Goal: Task Accomplishment & Management: Manage account settings

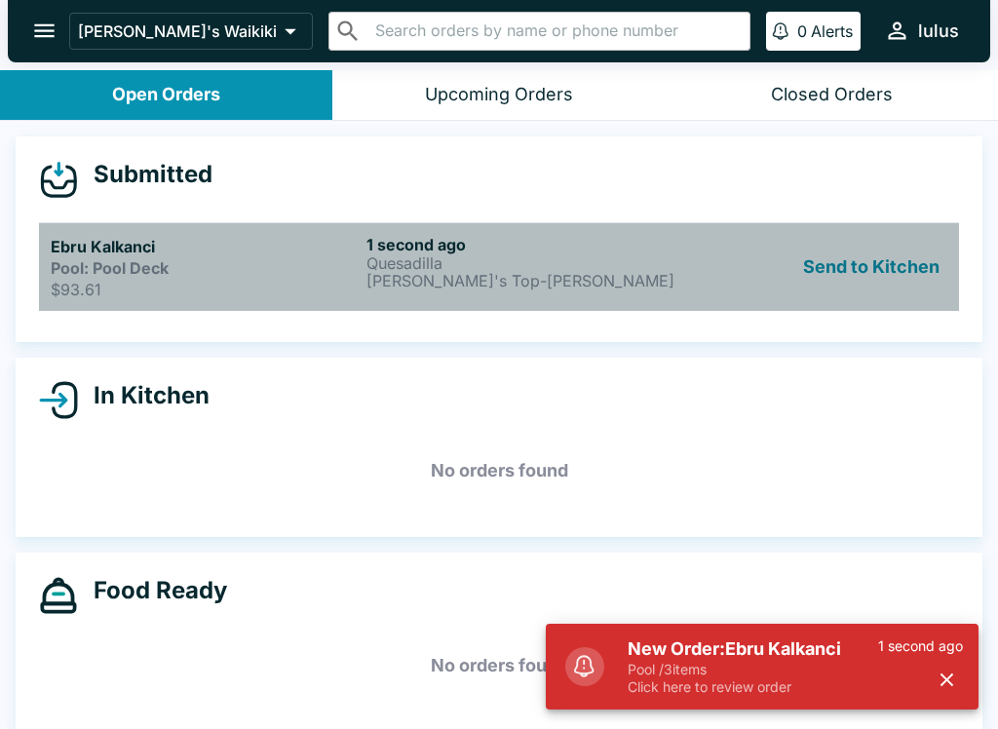
click at [92, 259] on strong "Pool: Pool Deck" at bounding box center [110, 267] width 118 height 19
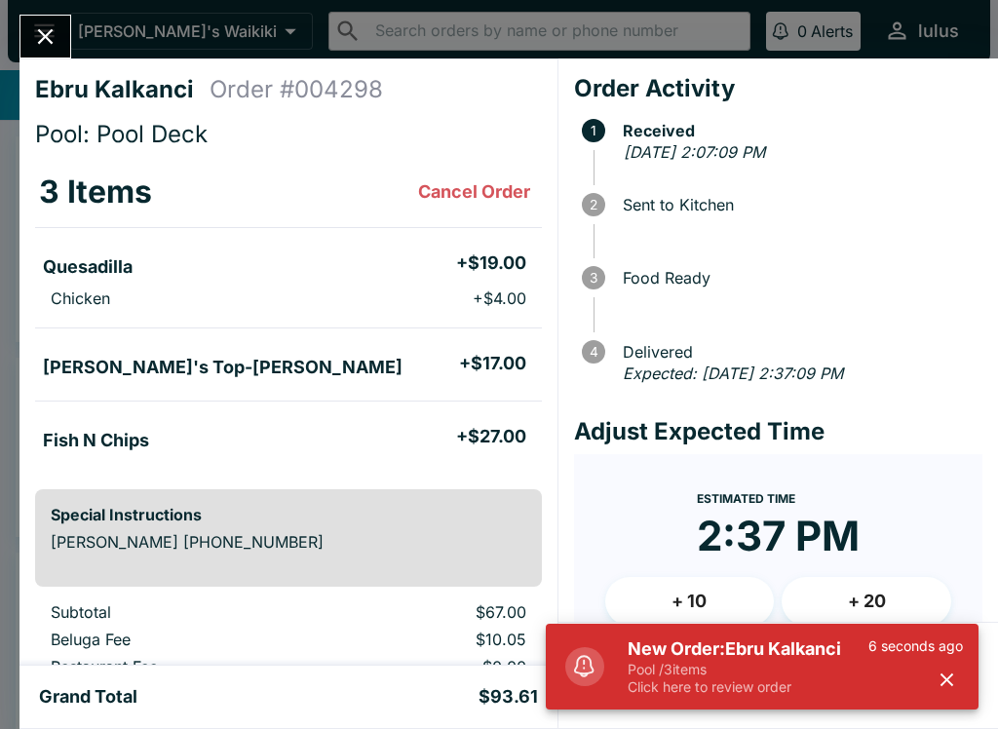
click at [947, 680] on icon "button" at bounding box center [947, 680] width 13 height 13
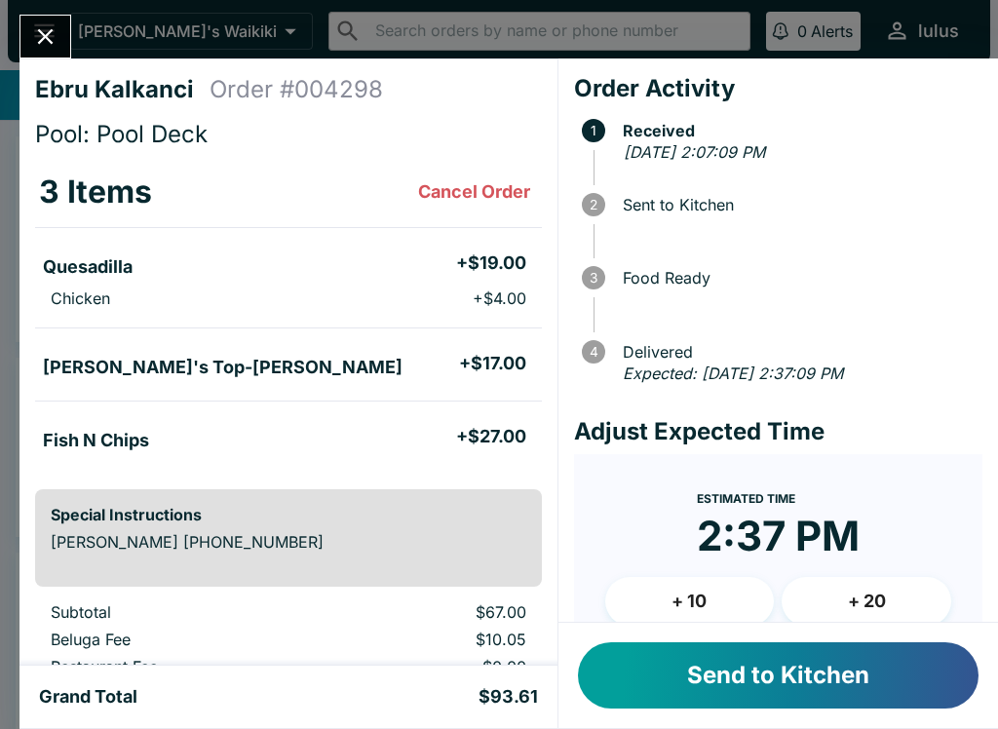
click at [826, 676] on button "Send to Kitchen" at bounding box center [778, 675] width 401 height 66
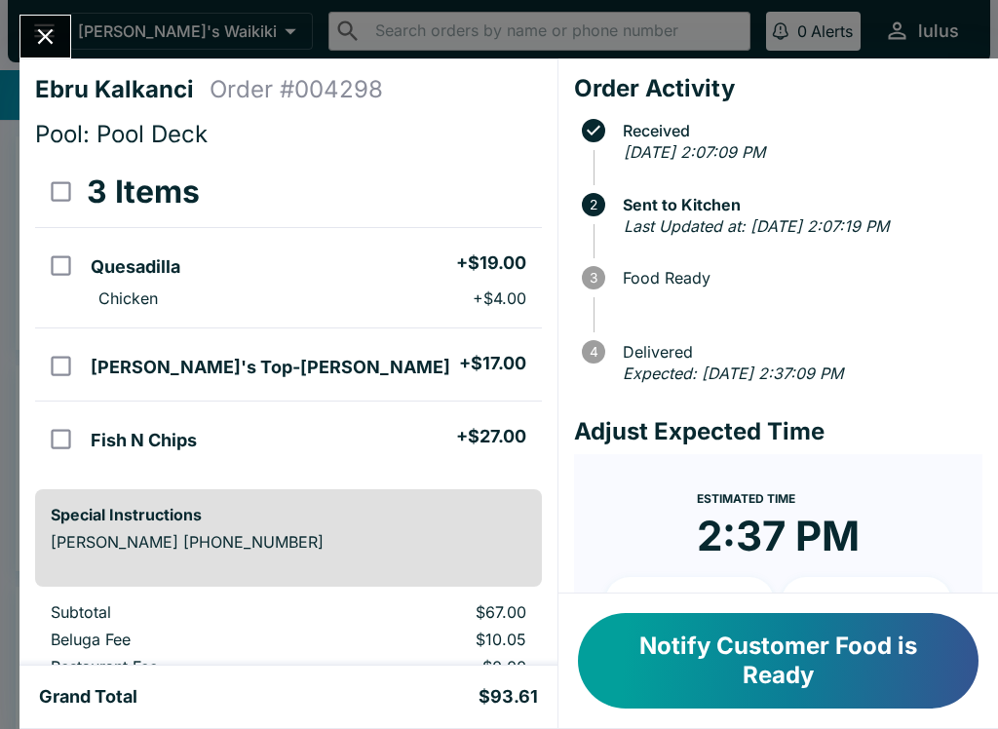
click at [48, 40] on icon "Close" at bounding box center [46, 37] width 16 height 16
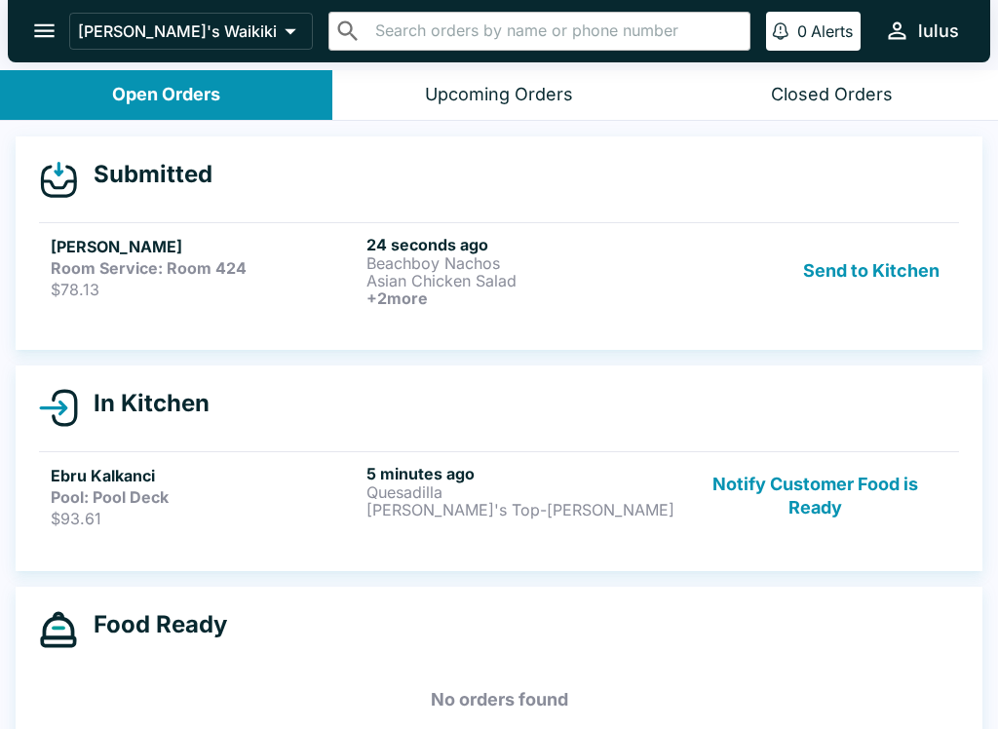
click at [104, 267] on strong "Room Service: Room 424" at bounding box center [149, 267] width 196 height 19
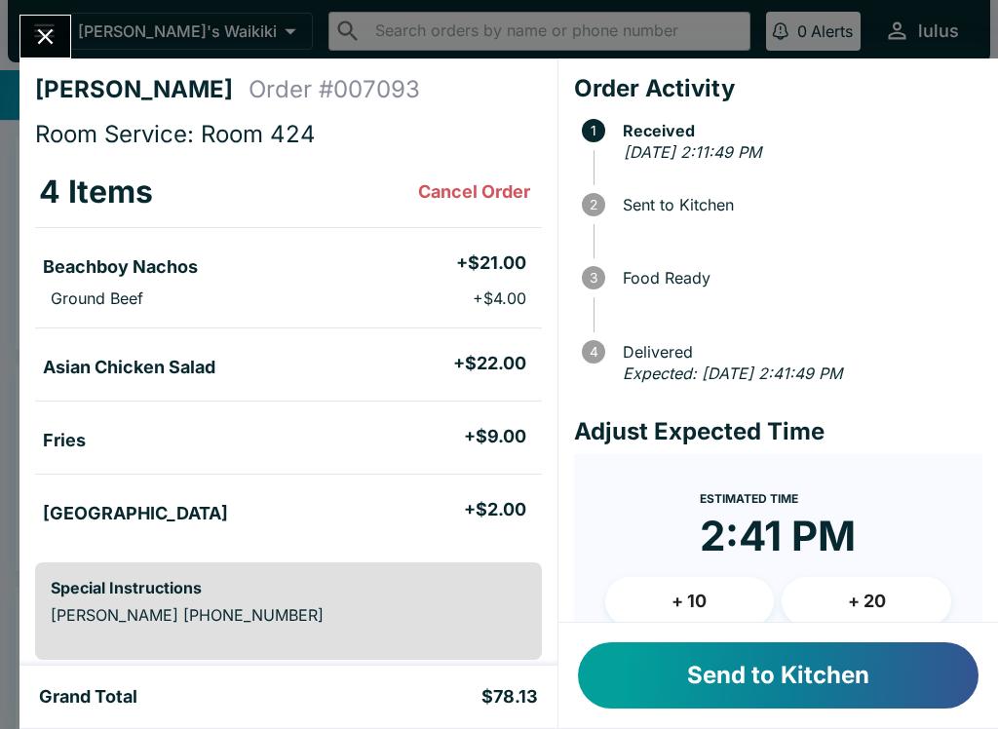
click at [887, 674] on button "Send to Kitchen" at bounding box center [778, 675] width 401 height 66
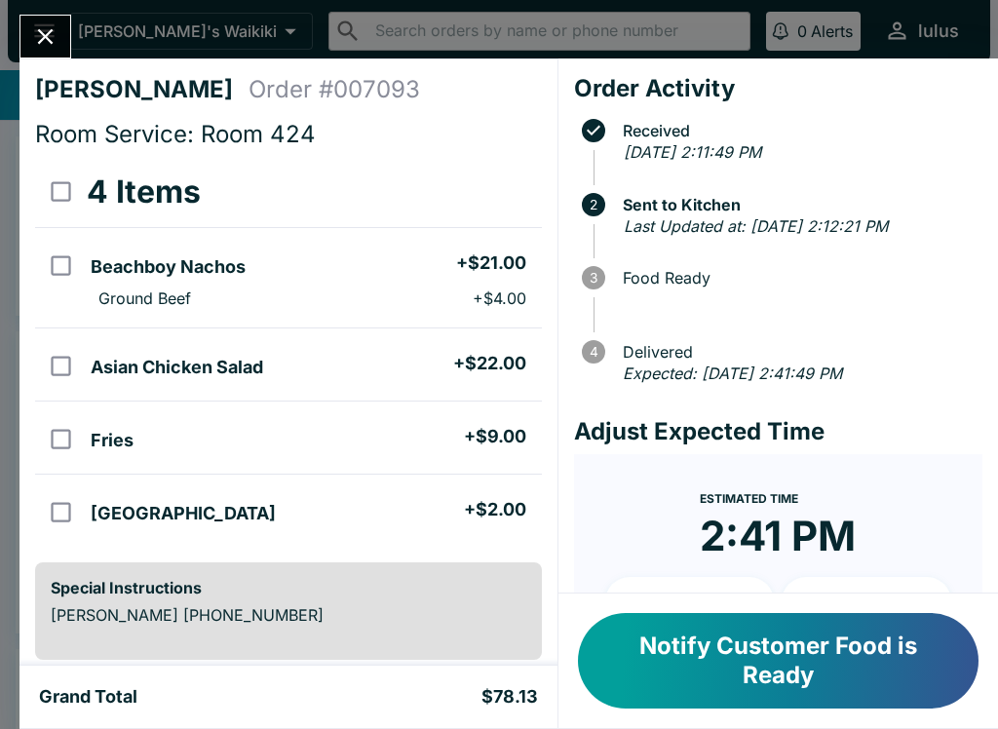
click at [65, 34] on button "Close" at bounding box center [45, 37] width 50 height 42
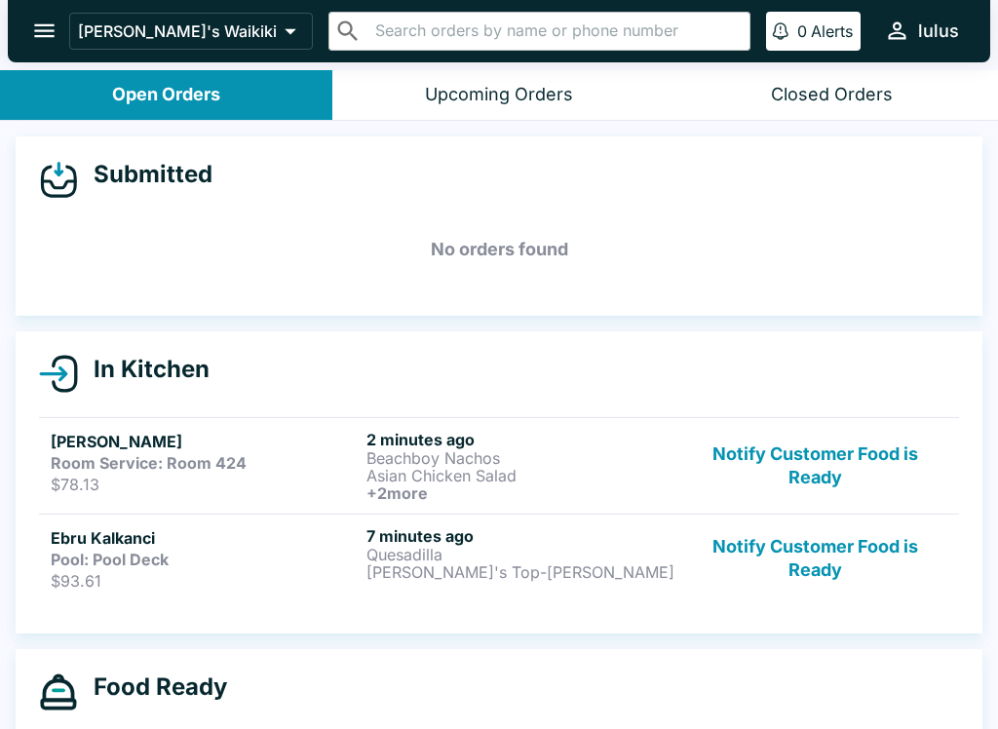
click at [468, 452] on p "Beachboy Nachos" at bounding box center [521, 458] width 308 height 18
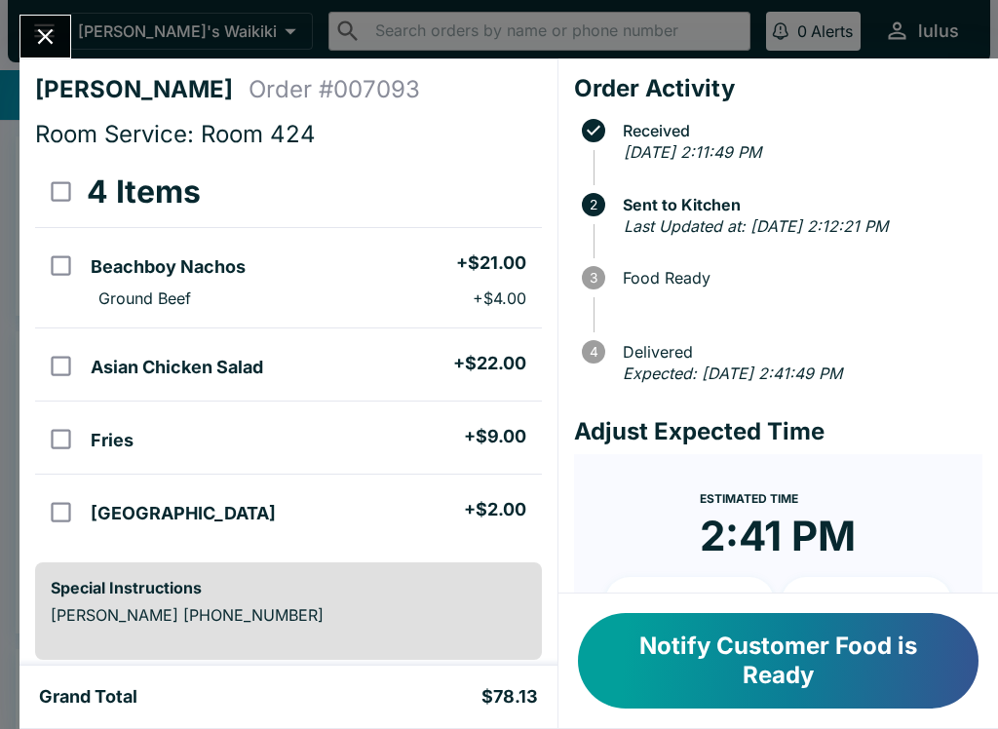
click at [56, 48] on icon "Close" at bounding box center [45, 36] width 26 height 26
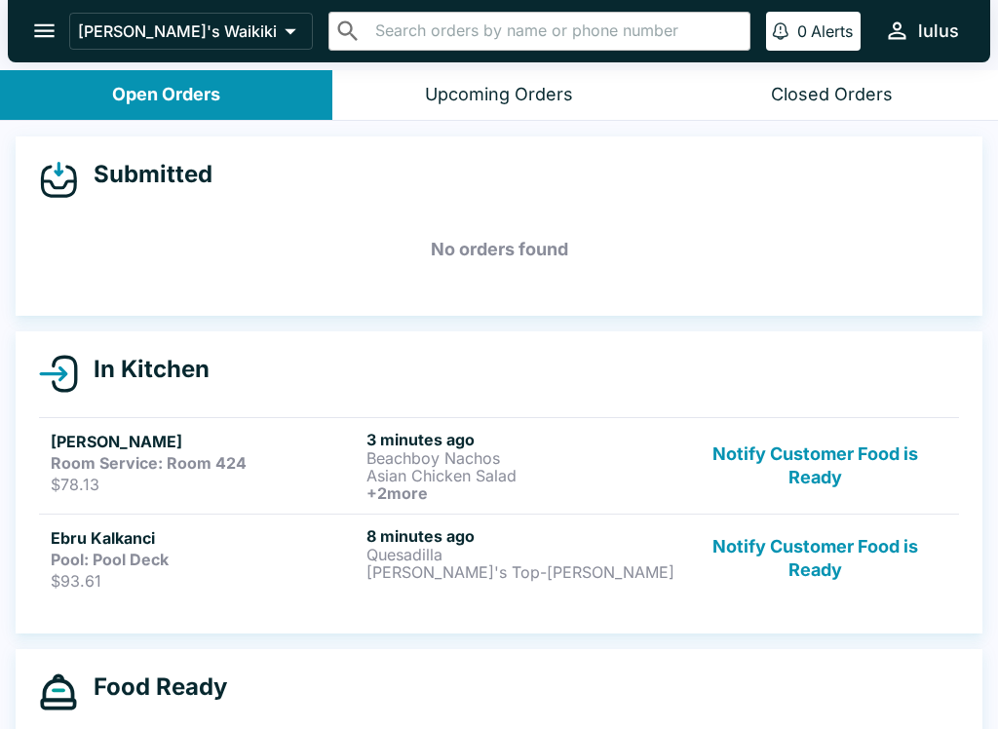
click at [179, 591] on link "Ebru Kalkanci Pool: Pool Deck $93.61 8 minutes ago Quesadilla [PERSON_NAME]'s T…" at bounding box center [499, 558] width 920 height 89
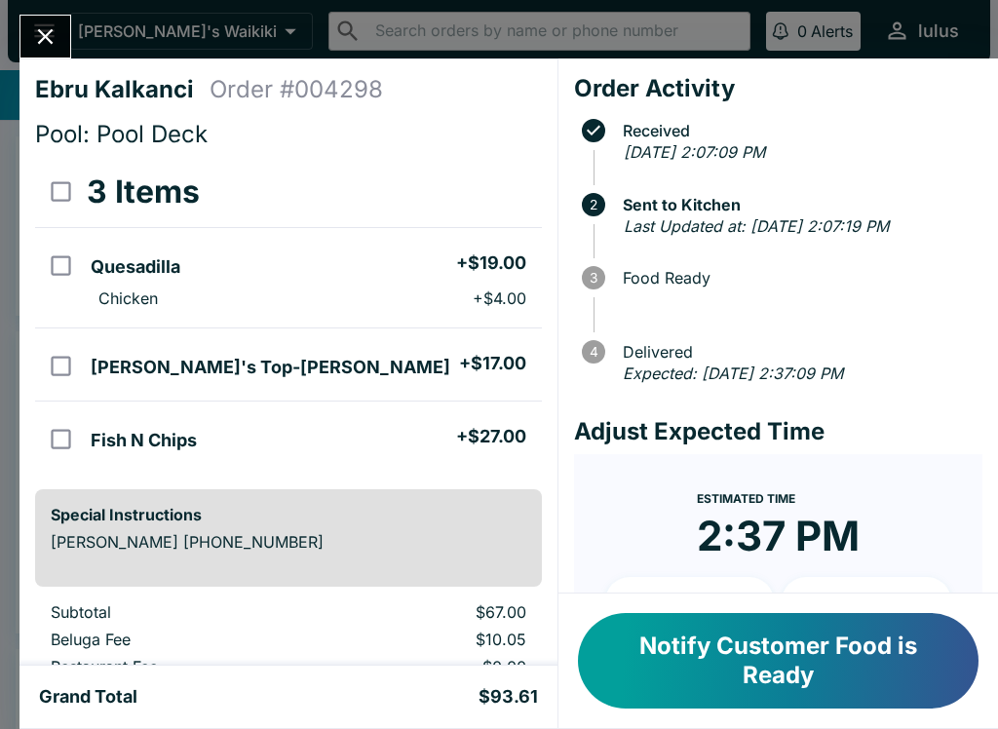
click at [58, 45] on icon "Close" at bounding box center [45, 36] width 26 height 26
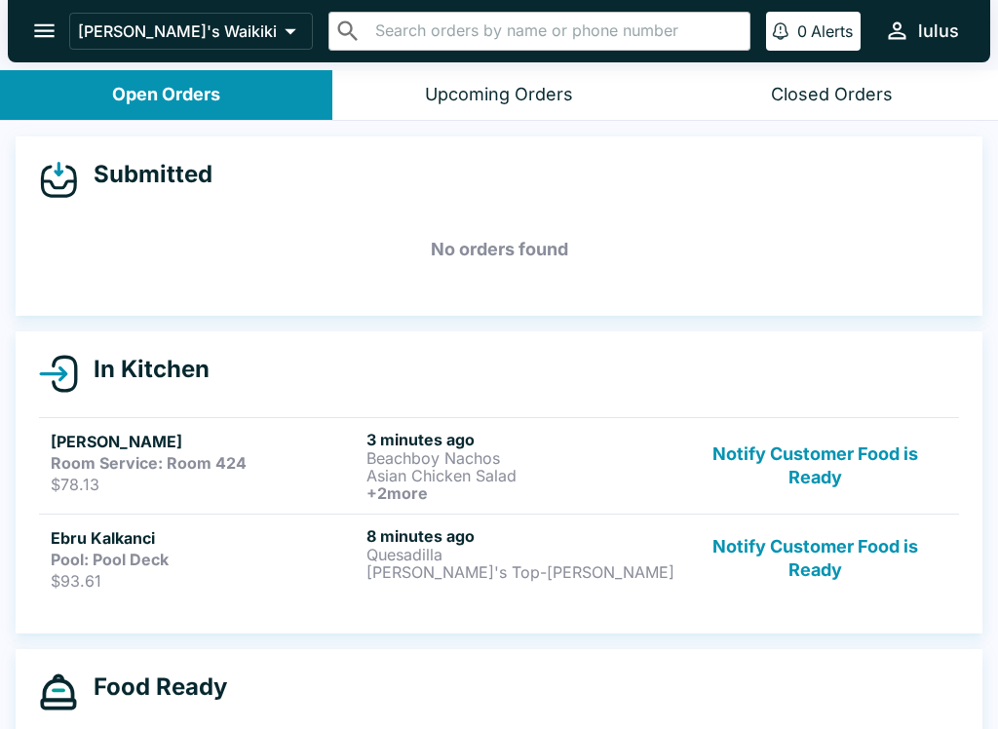
click at [403, 555] on p "Quesadilla" at bounding box center [521, 555] width 308 height 18
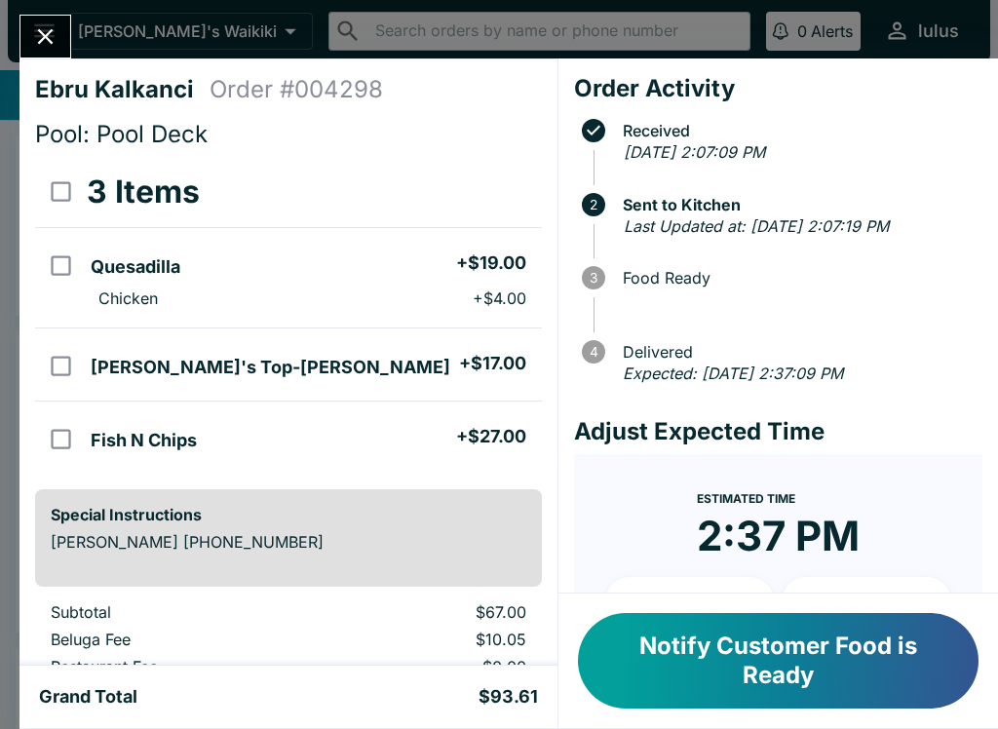
click at [49, 27] on icon "Close" at bounding box center [45, 36] width 26 height 26
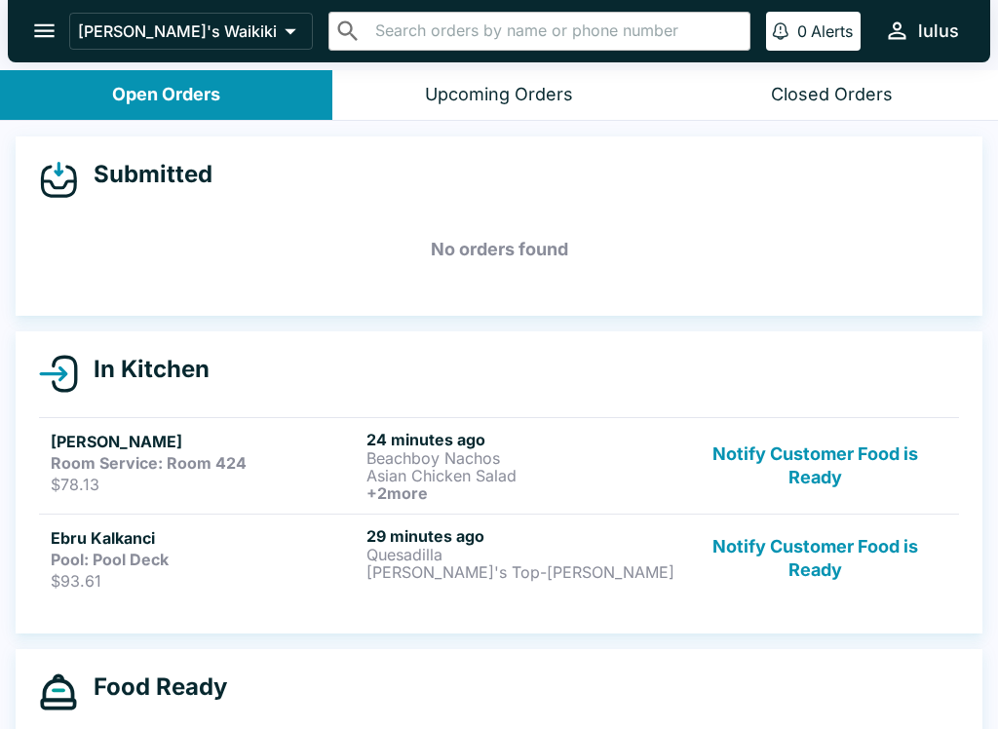
click at [853, 552] on button "Notify Customer Food is Ready" at bounding box center [815, 558] width 264 height 64
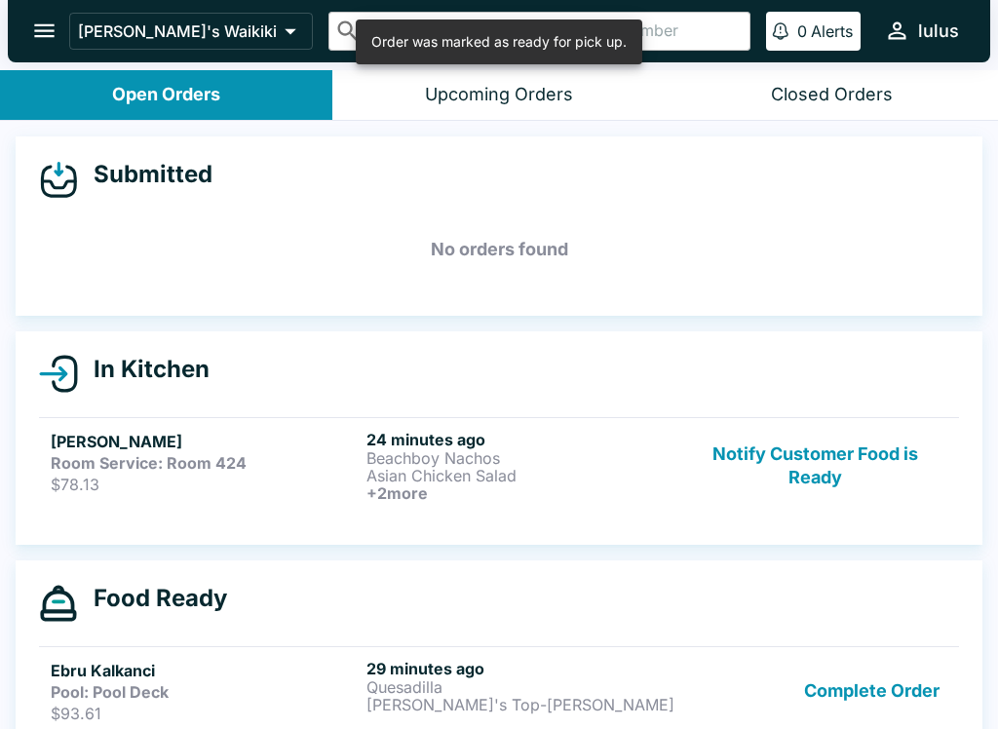
click at [883, 696] on button "Complete Order" at bounding box center [871, 691] width 151 height 64
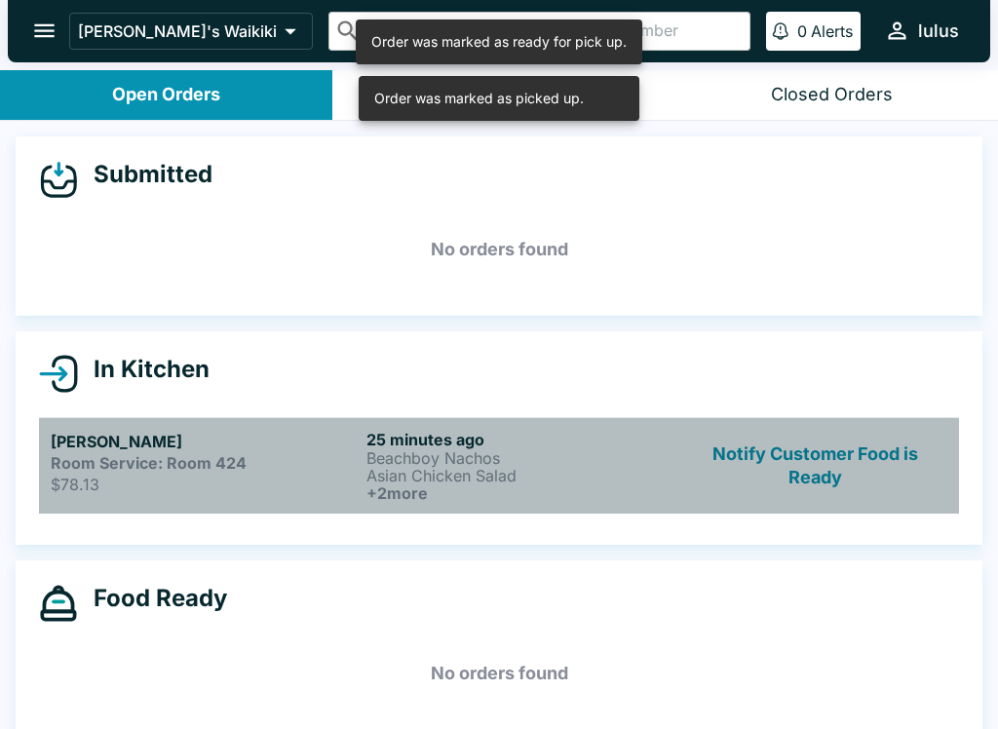
click at [80, 444] on h5 "[PERSON_NAME]" at bounding box center [205, 441] width 308 height 23
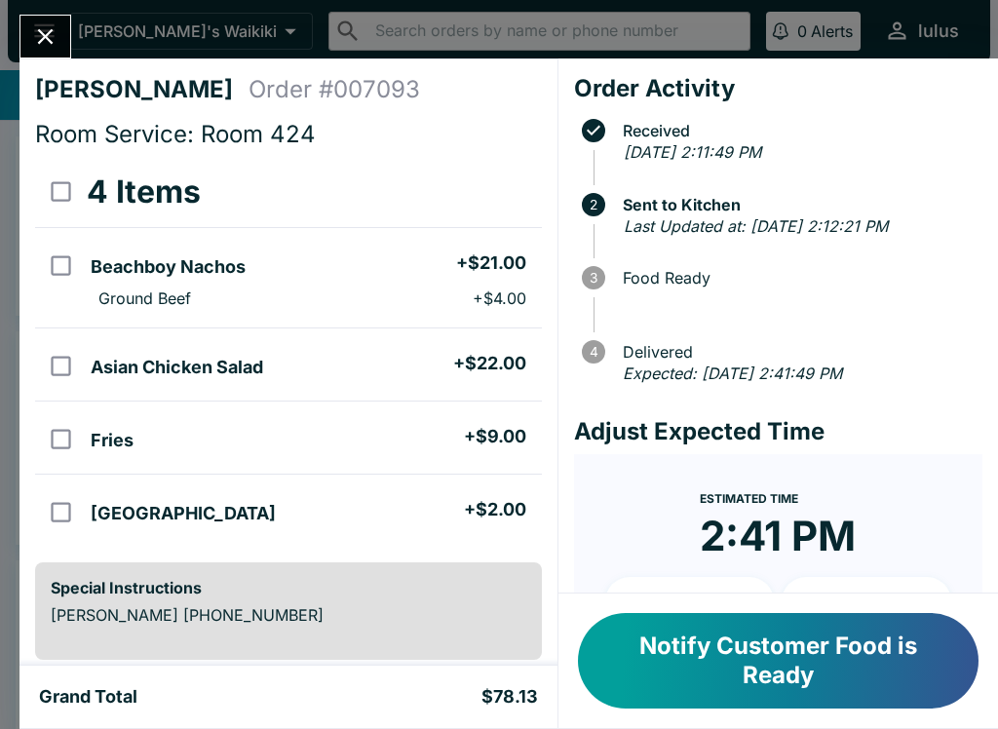
click at [783, 661] on button "Notify Customer Food is Ready" at bounding box center [778, 661] width 401 height 96
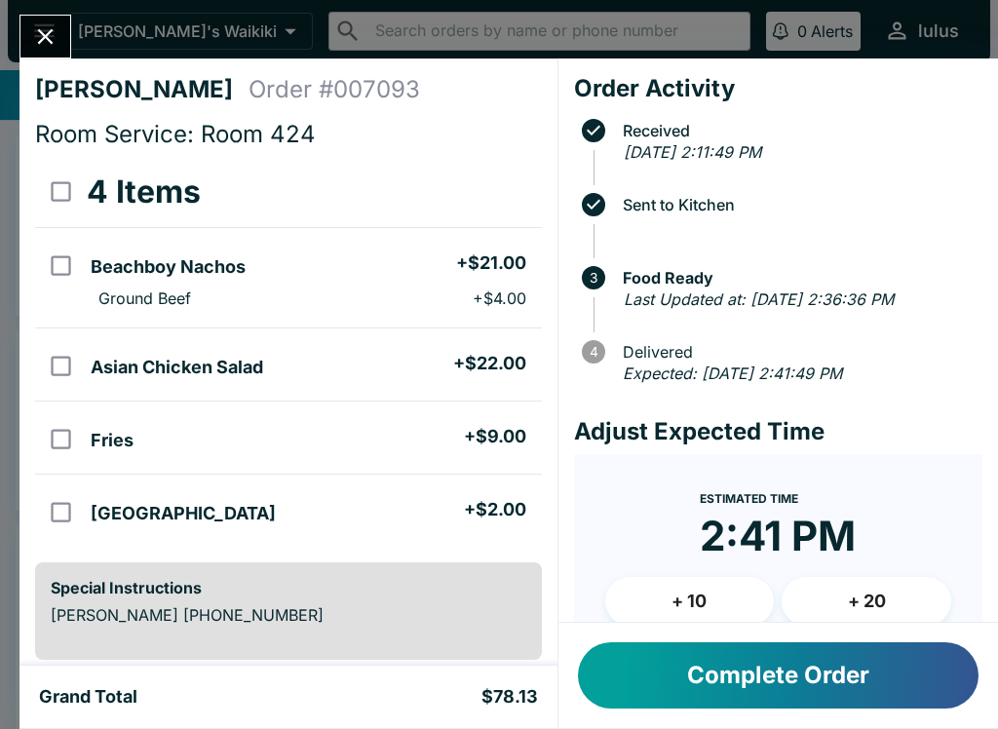
click at [689, 676] on button "Complete Order" at bounding box center [778, 675] width 401 height 66
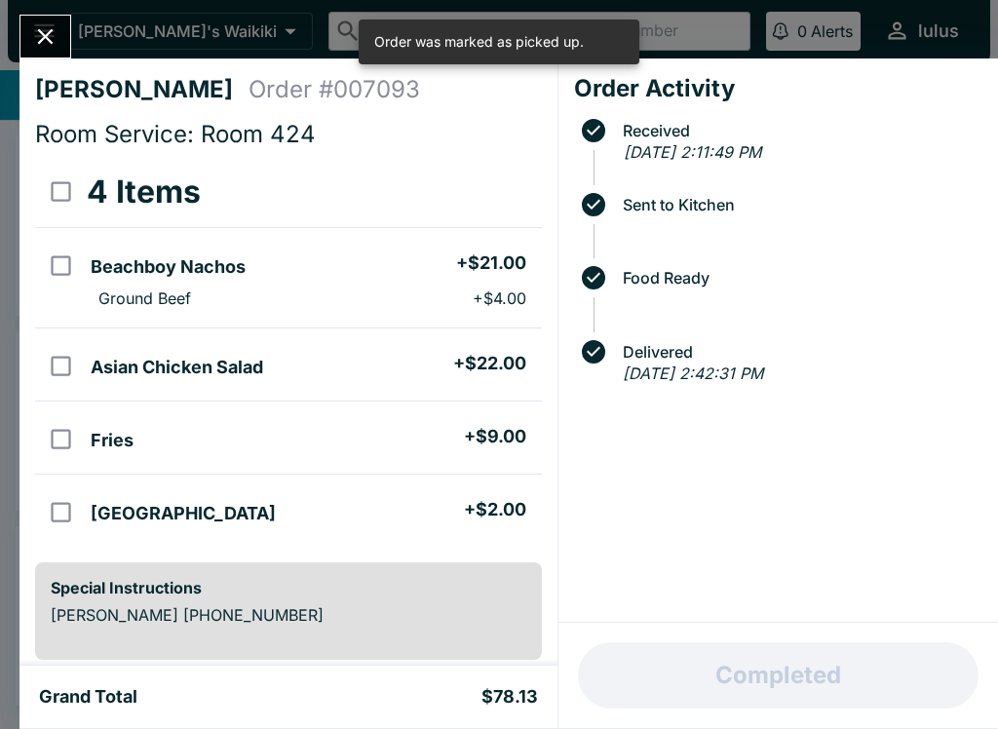
click at [38, 37] on icon "Close" at bounding box center [45, 36] width 26 height 26
